Goal: Information Seeking & Learning: Learn about a topic

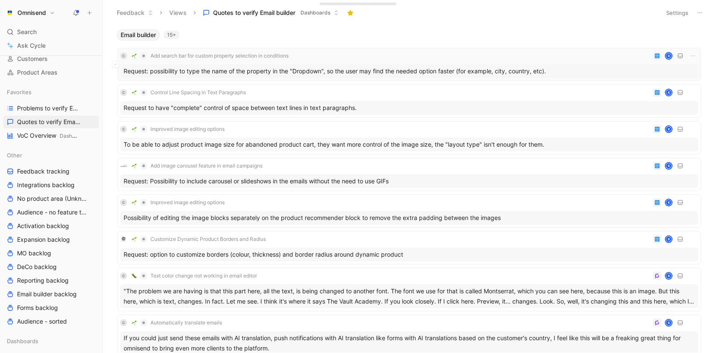
click at [297, 72] on div "Request: possibility to type the name of the property in the "Dropdown", so the…" at bounding box center [409, 71] width 578 height 14
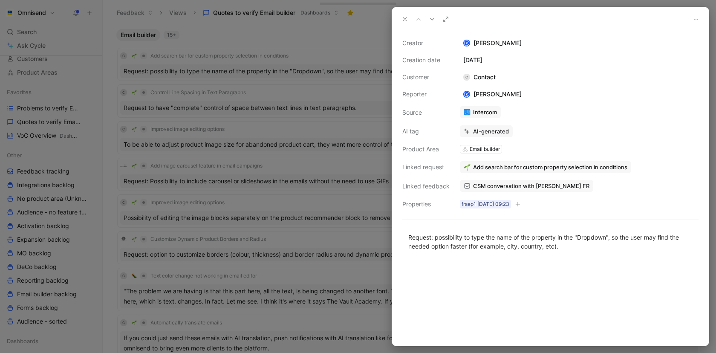
click at [546, 182] on span "CSM conversation with [PERSON_NAME] FR" at bounding box center [531, 186] width 116 height 8
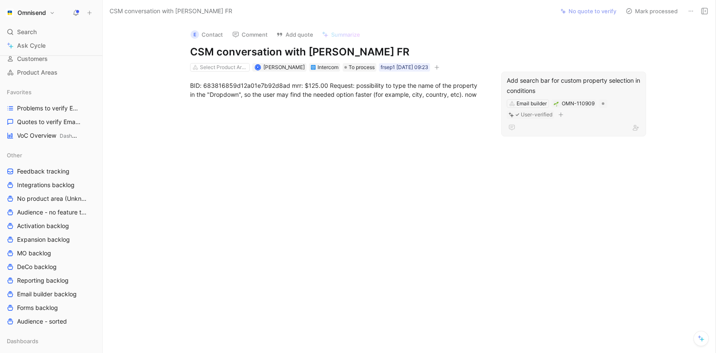
click at [565, 86] on div "Add search bar for custom property selection in conditions" at bounding box center [573, 85] width 134 height 20
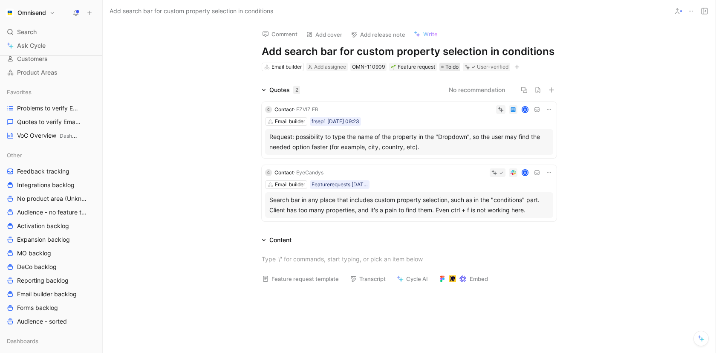
click at [448, 69] on span "To do" at bounding box center [451, 67] width 13 height 9
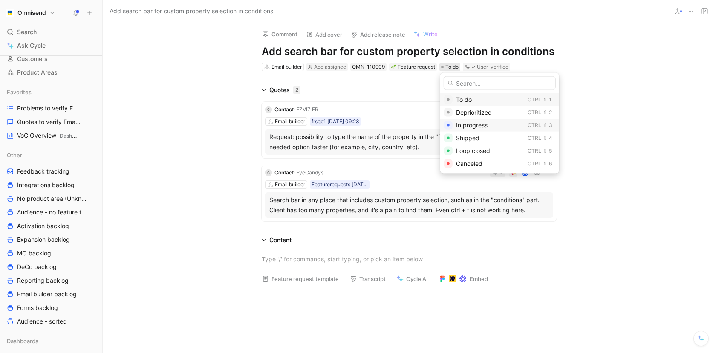
click at [477, 124] on span "In progress" at bounding box center [472, 124] width 32 height 7
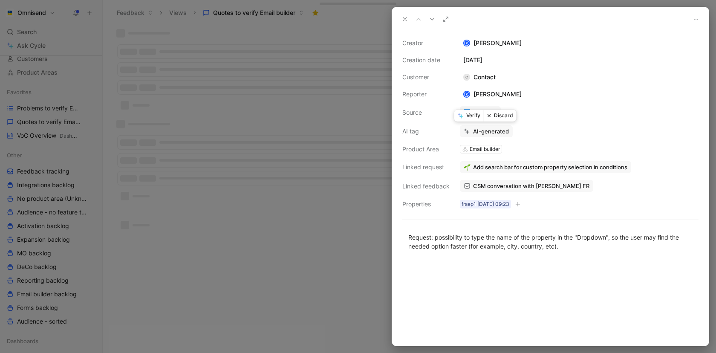
click at [470, 118] on button "Verify" at bounding box center [468, 115] width 29 height 12
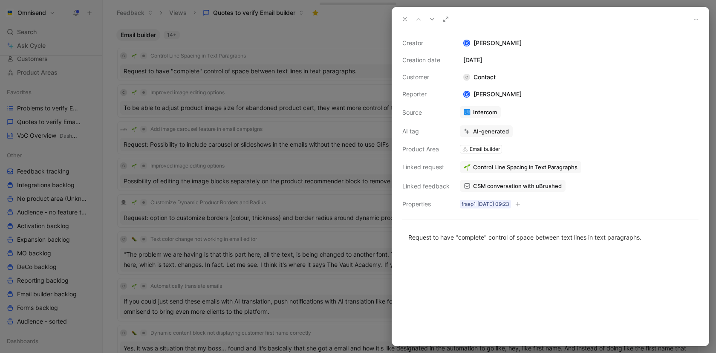
click at [310, 114] on div at bounding box center [358, 176] width 716 height 353
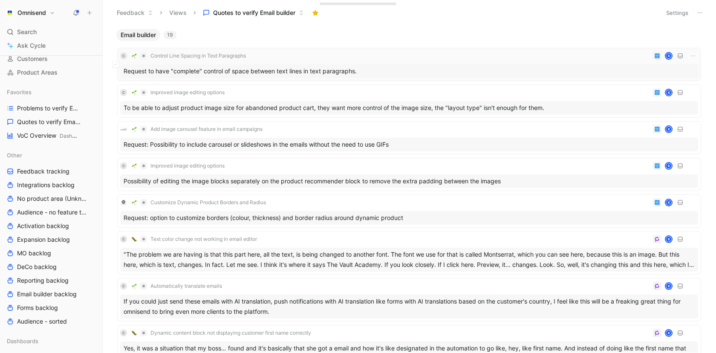
click at [311, 72] on div "Request to have "complete" control of space between text lines in text paragrap…" at bounding box center [409, 71] width 578 height 14
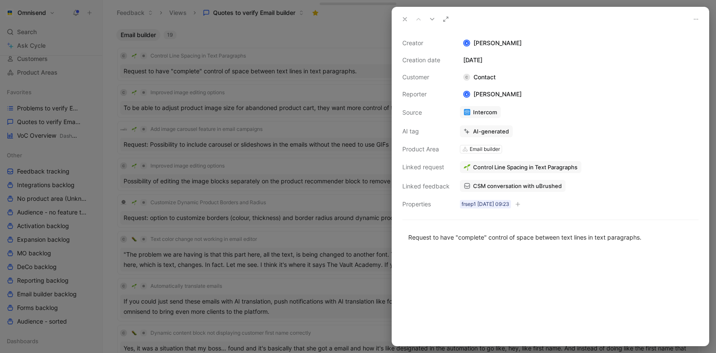
click at [503, 182] on span "CSM conversation with uBrushed" at bounding box center [517, 186] width 89 height 8
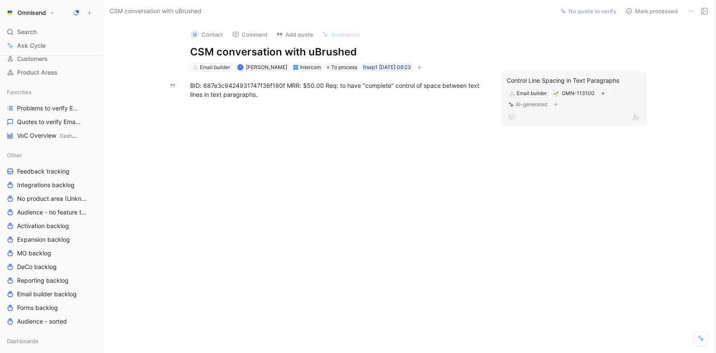
click at [548, 81] on div "Control Line Spacing in Text Paragraphs" at bounding box center [573, 80] width 134 height 10
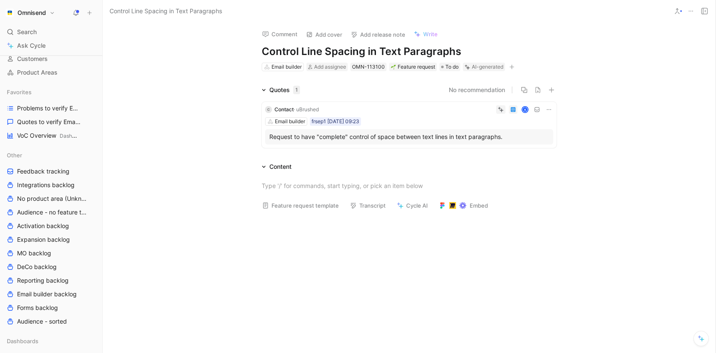
click at [422, 135] on div "Request to have "complete" control of space between text lines in text paragrap…" at bounding box center [408, 137] width 279 height 10
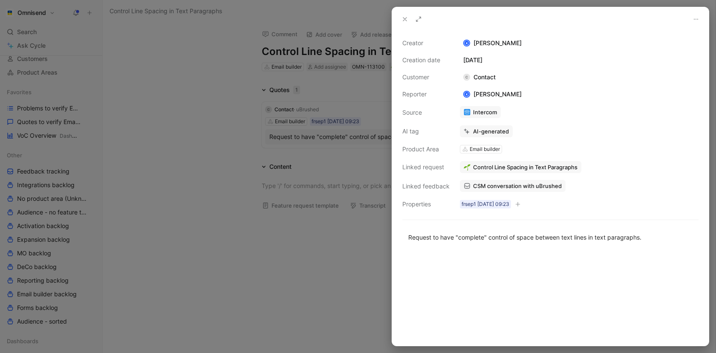
click at [351, 224] on div at bounding box center [358, 176] width 716 height 353
click at [125, 62] on div at bounding box center [358, 176] width 716 height 353
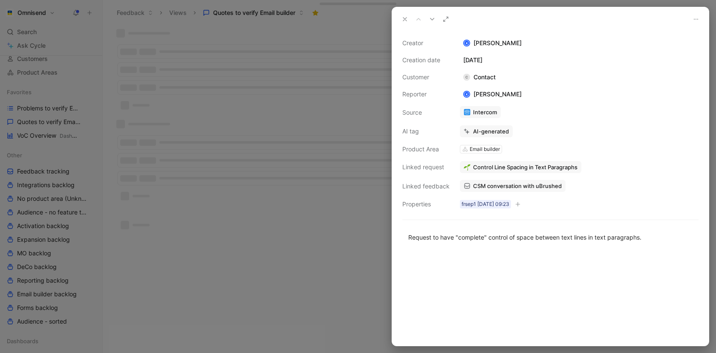
click at [210, 254] on div at bounding box center [358, 176] width 716 height 353
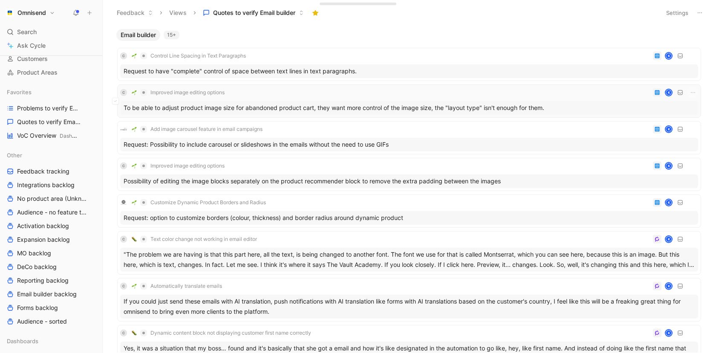
click at [242, 108] on div "To be able to adjust product image size for abandoned product cart, they want m…" at bounding box center [409, 108] width 578 height 14
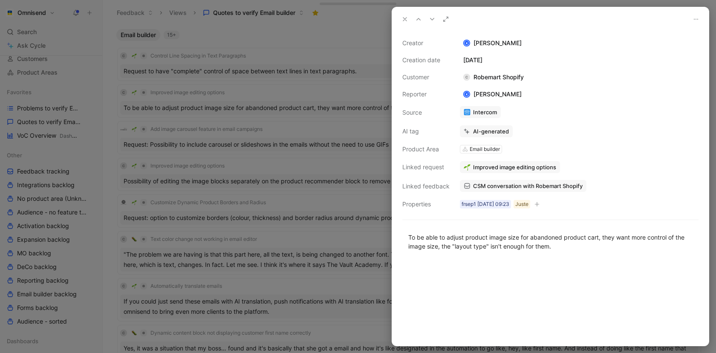
click at [516, 185] on span "CSM conversation with Robemart Shopify" at bounding box center [527, 186] width 109 height 8
